Goal: Information Seeking & Learning: Learn about a topic

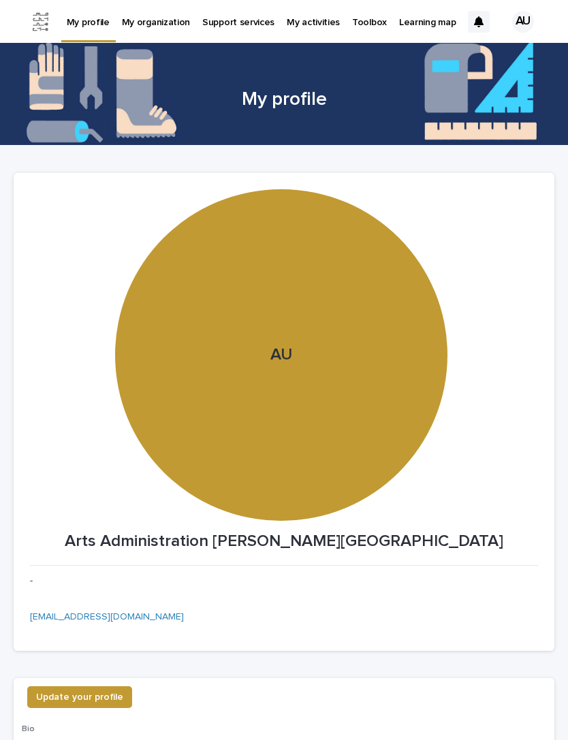
click at [135, 23] on p "My organization" at bounding box center [156, 14] width 68 height 29
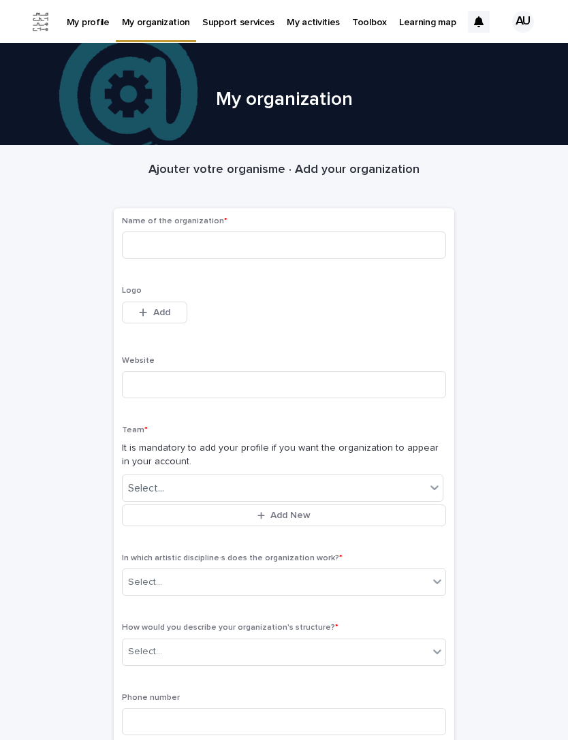
click at [209, 24] on p "Support services" at bounding box center [238, 14] width 72 height 29
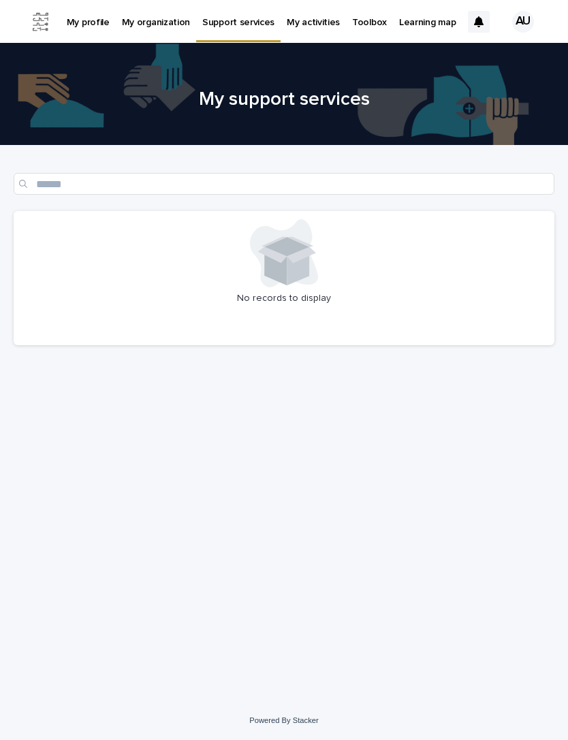
click at [297, 30] on link "My activities" at bounding box center [312, 21] width 65 height 42
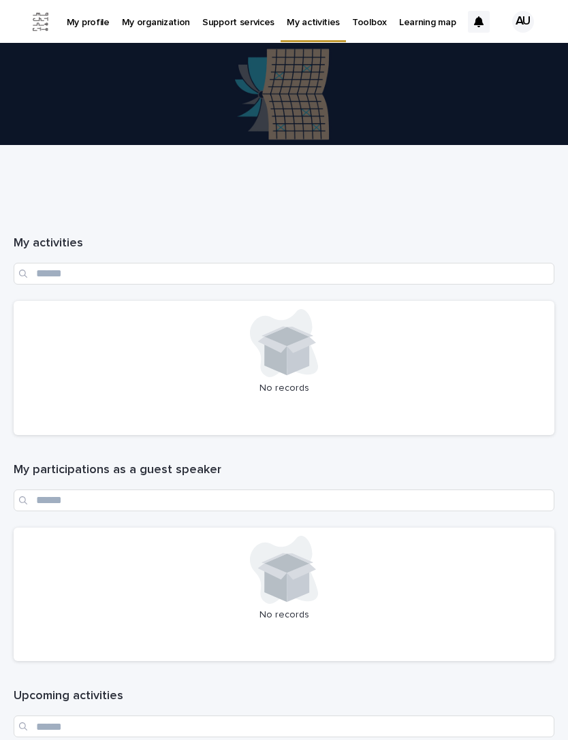
click at [352, 25] on p "Toolbox" at bounding box center [369, 14] width 35 height 29
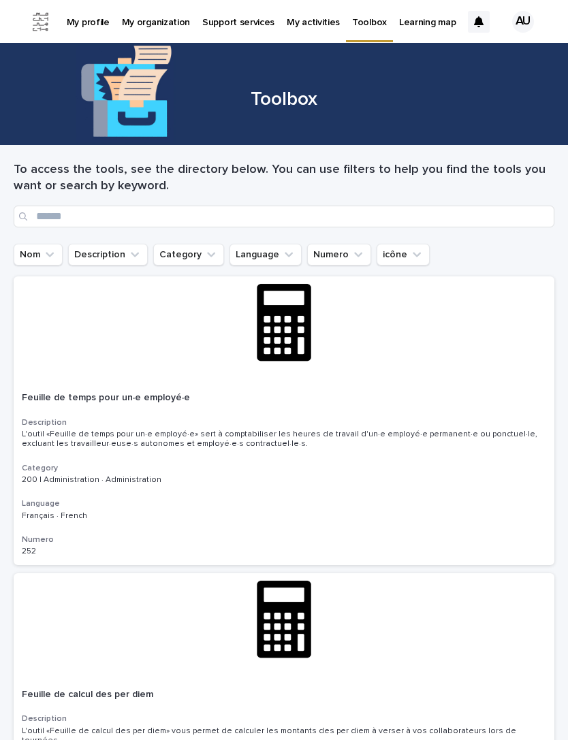
click at [95, 259] on button "Description" at bounding box center [108, 255] width 80 height 22
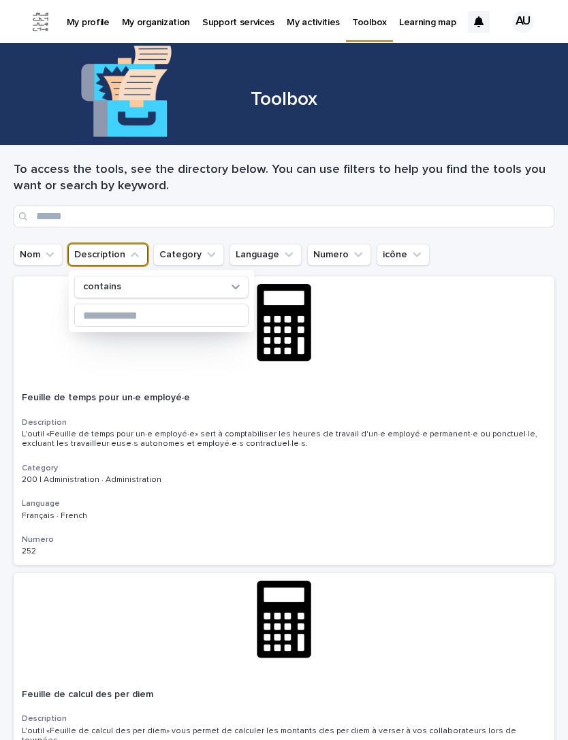
click at [166, 258] on button "Category" at bounding box center [188, 255] width 71 height 22
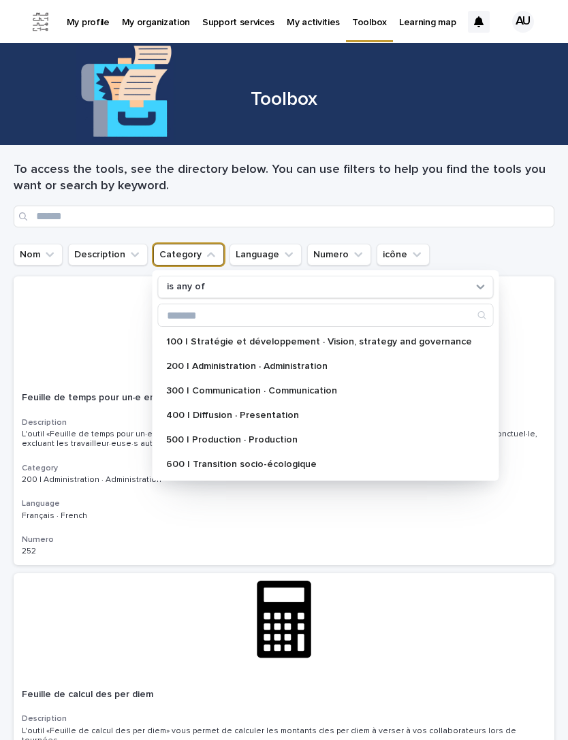
click at [169, 389] on p "300 | Communication · Communication" at bounding box center [319, 391] width 306 height 10
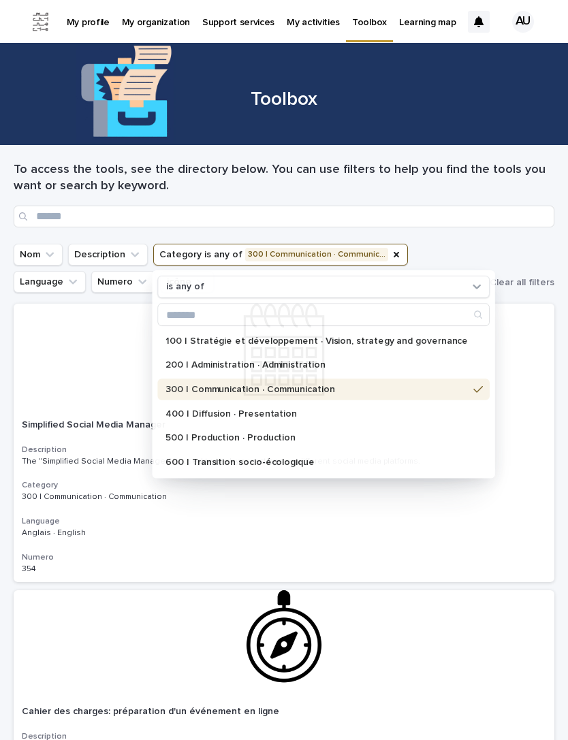
click at [25, 367] on div at bounding box center [284, 358] width 540 height 108
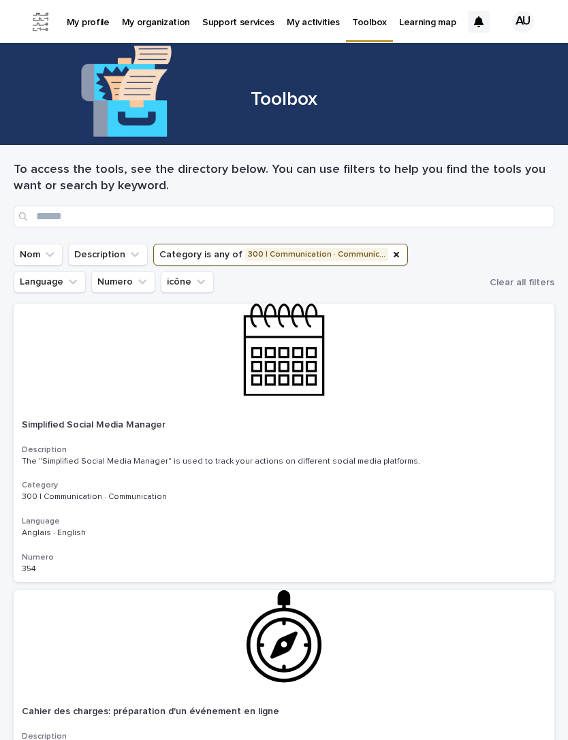
click at [86, 271] on button "Language" at bounding box center [50, 282] width 72 height 22
click at [516, 248] on div "Nom Description Category is any of 300 | Communication · Communic… Language Num…" at bounding box center [284, 268] width 540 height 49
click at [91, 281] on button "Numero" at bounding box center [123, 282] width 64 height 22
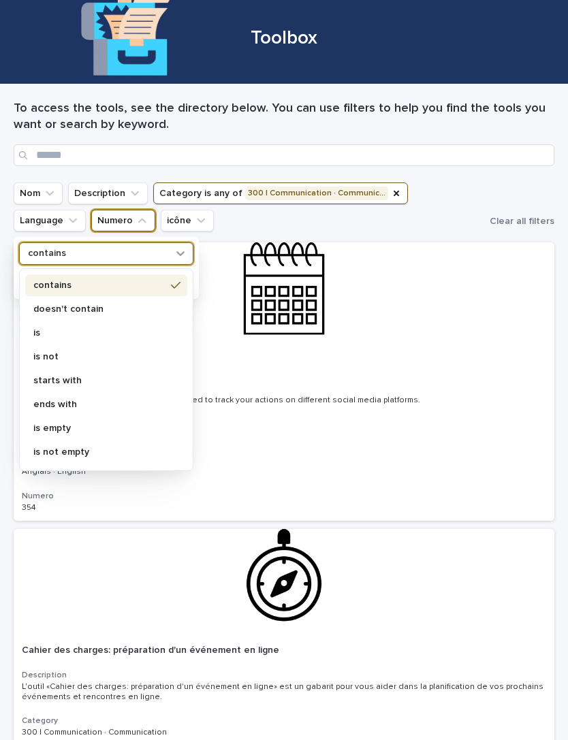
click at [465, 281] on div at bounding box center [284, 296] width 540 height 108
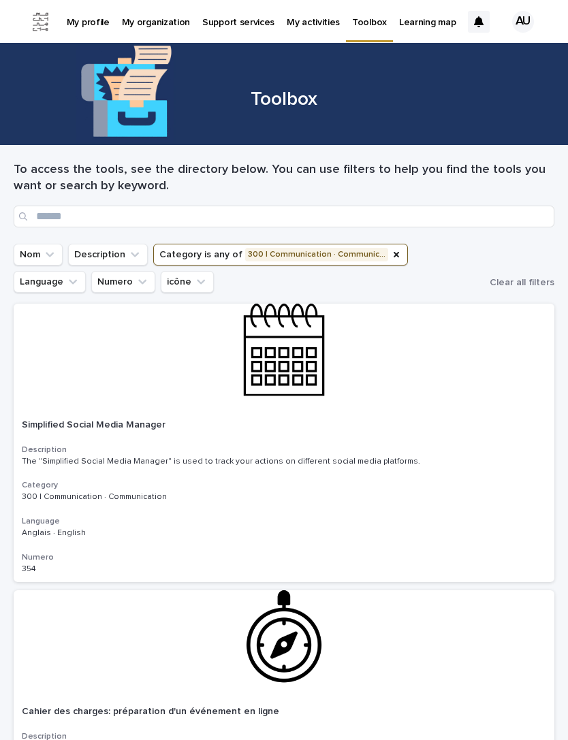
click at [91, 291] on button "Numero" at bounding box center [123, 282] width 64 height 22
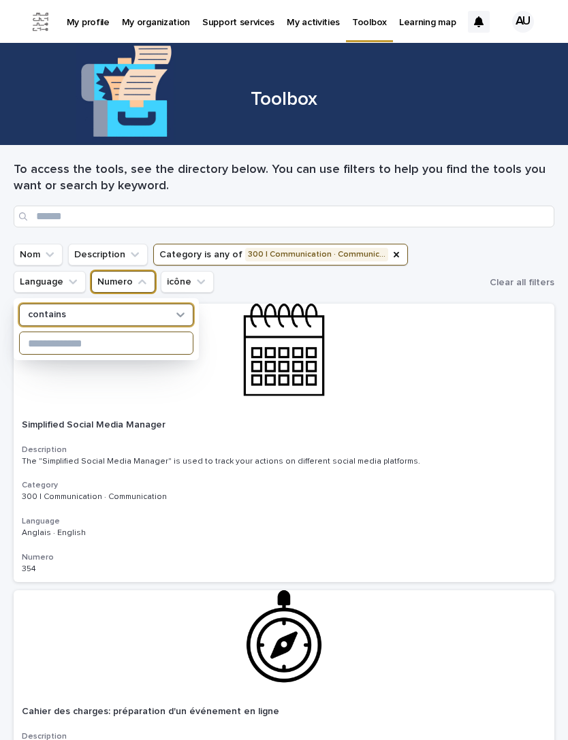
click at [40, 344] on input at bounding box center [106, 343] width 173 height 22
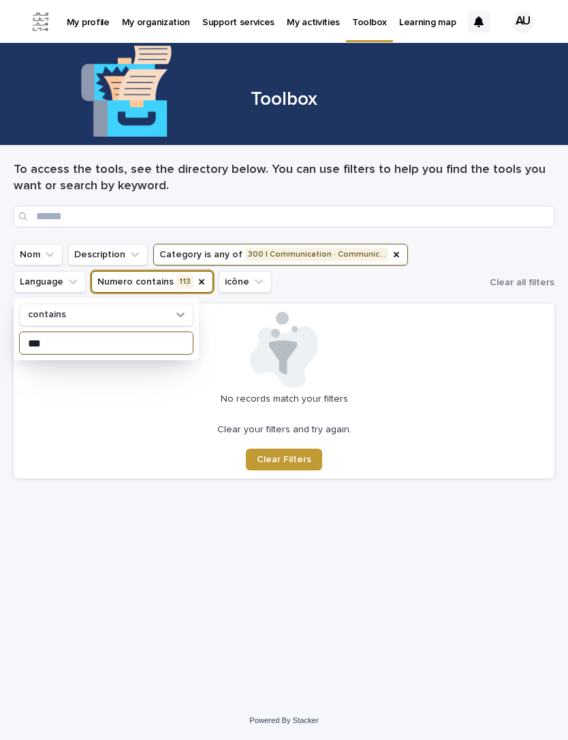
type input "***"
click at [306, 461] on span "Clear Filters" at bounding box center [284, 460] width 54 height 10
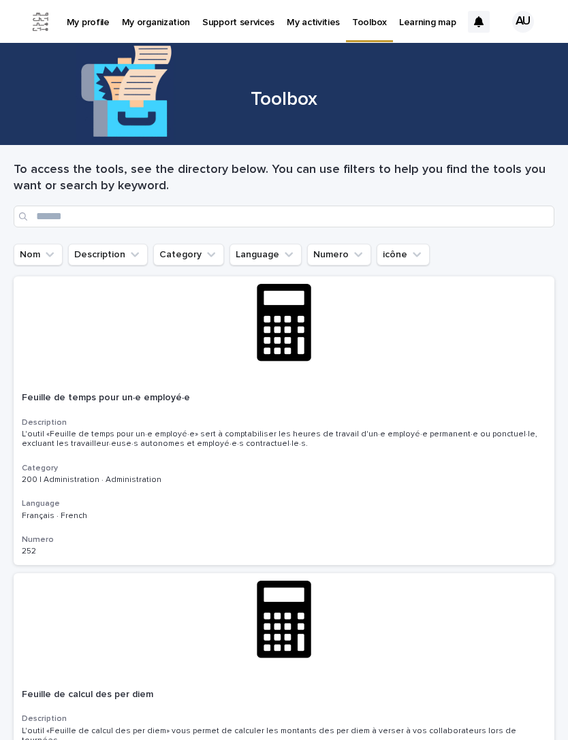
click at [283, 257] on icon "Language" at bounding box center [289, 255] width 14 height 14
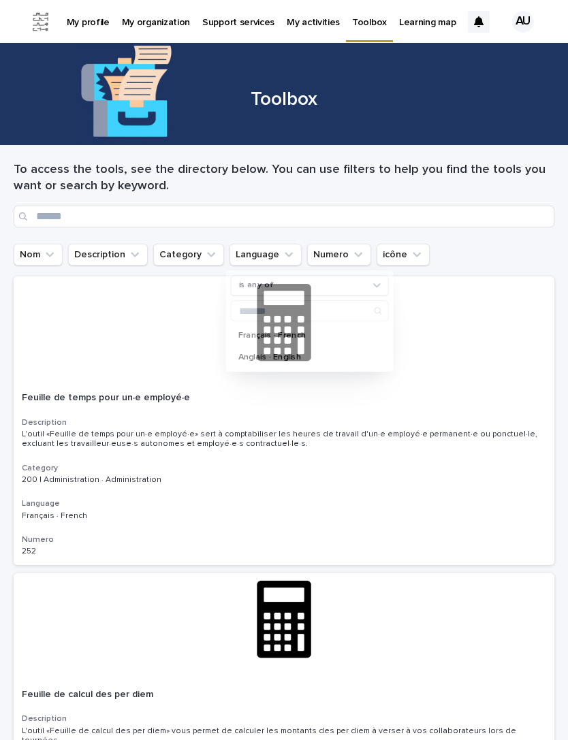
click at [355, 250] on icon "Numero" at bounding box center [358, 255] width 14 height 14
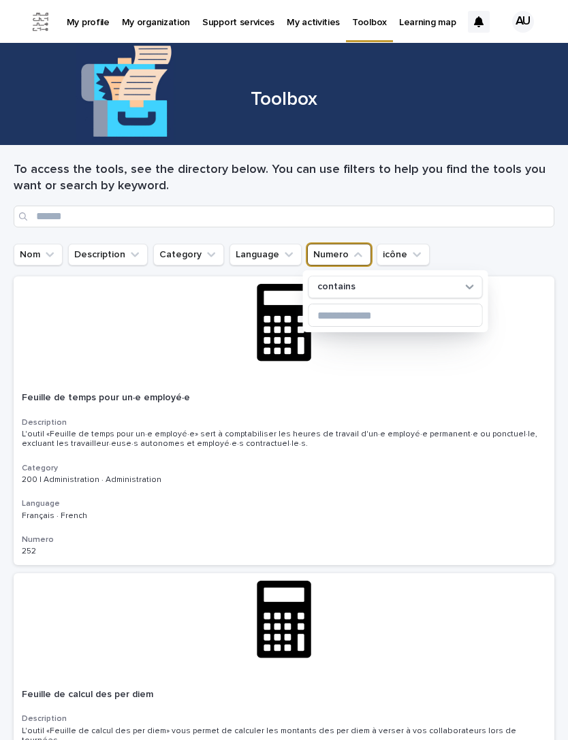
click at [204, 255] on icon "Category" at bounding box center [211, 255] width 14 height 14
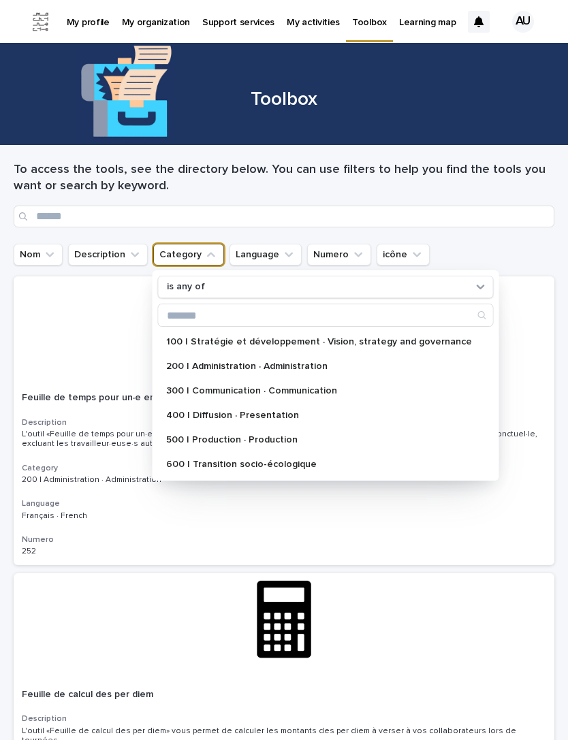
click at [254, 385] on div "300 | Communication · Communication" at bounding box center [326, 391] width 336 height 22
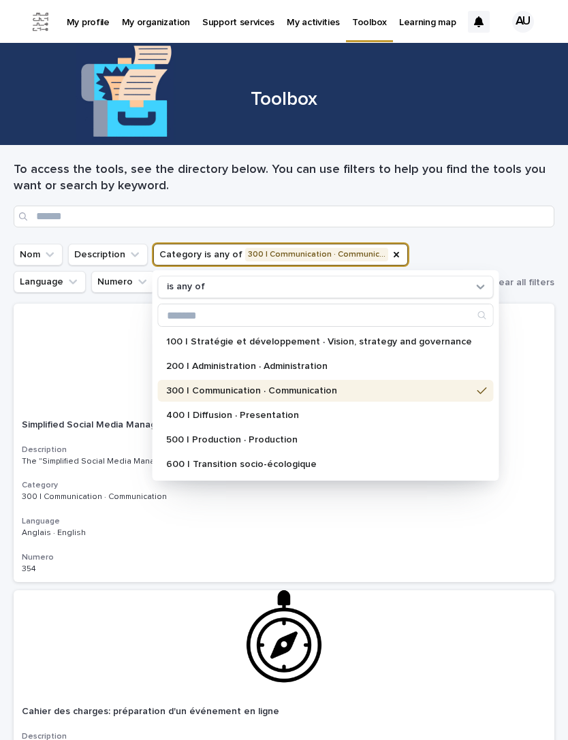
click at [531, 402] on div at bounding box center [284, 358] width 540 height 108
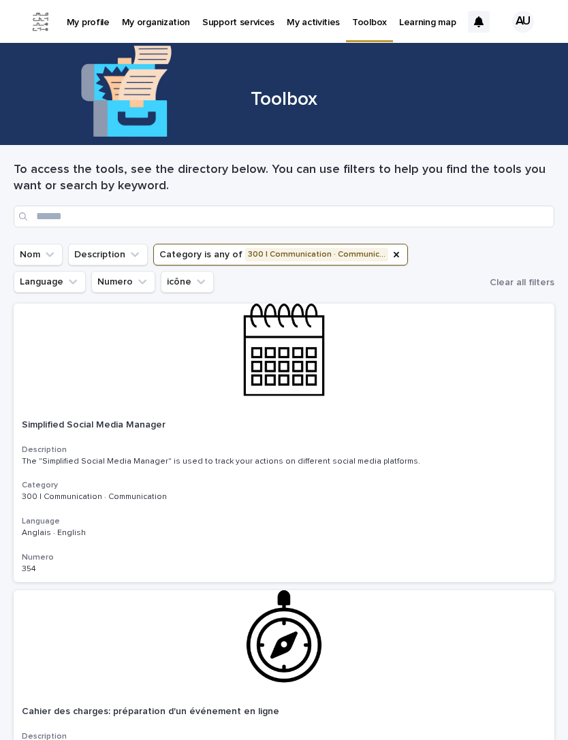
click at [98, 252] on button "Description" at bounding box center [108, 255] width 80 height 22
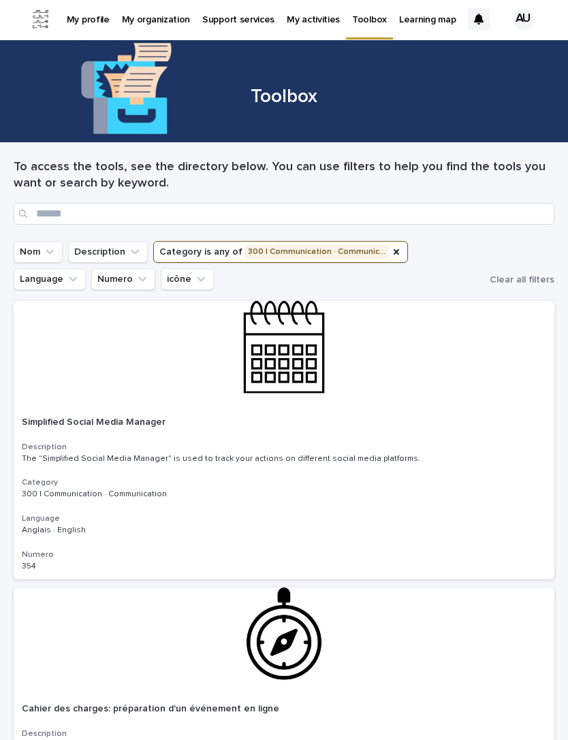
scroll to position [2, 0]
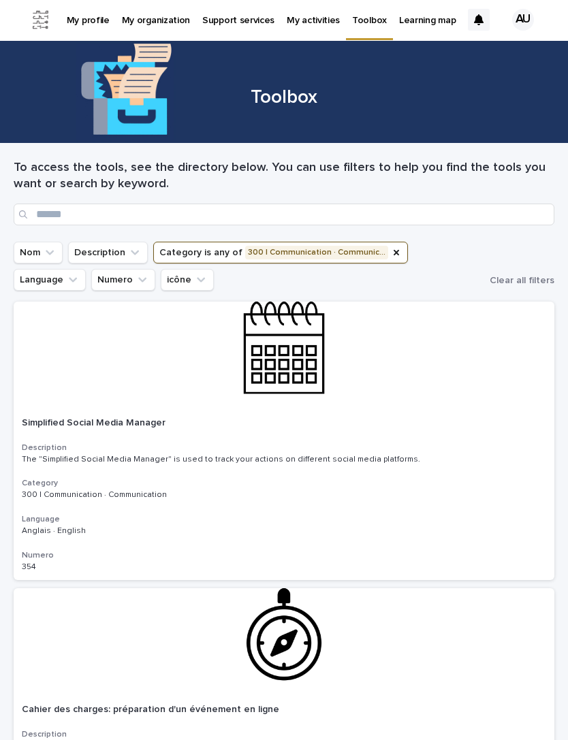
click at [373, 242] on button "Category is any of 300 | Communication · Communic…" at bounding box center [280, 253] width 255 height 22
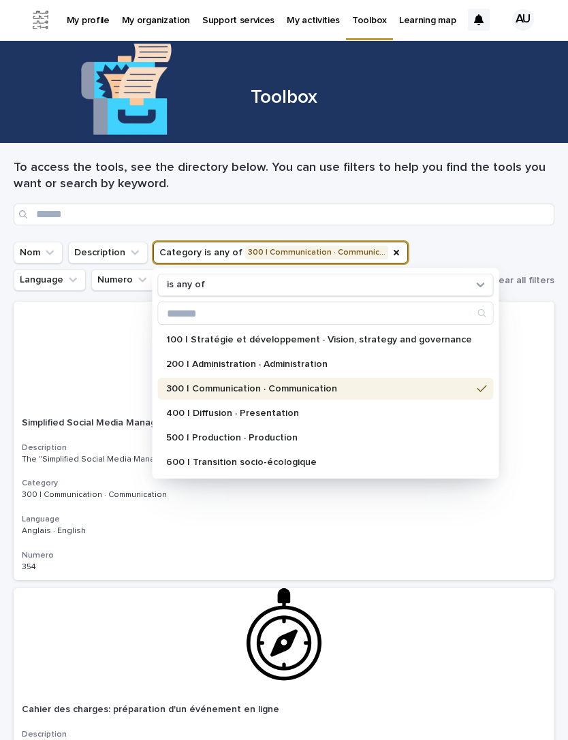
click at [187, 440] on p "500 | Production · Production" at bounding box center [319, 438] width 306 height 10
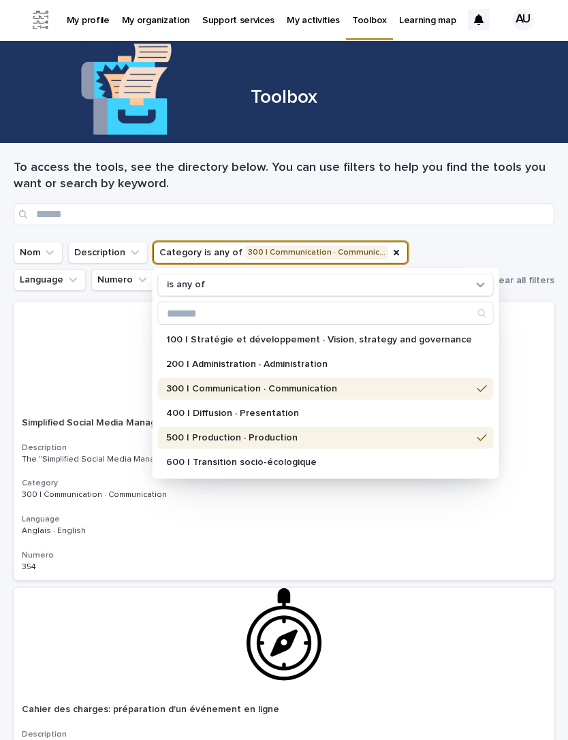
click at [182, 393] on p "300 | Communication · Communication" at bounding box center [319, 389] width 306 height 10
